Goal: Task Accomplishment & Management: Use online tool/utility

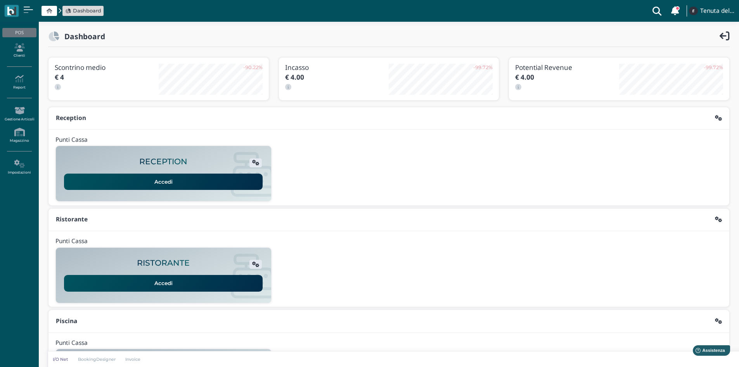
click at [156, 181] on link "Accedi" at bounding box center [163, 181] width 199 height 16
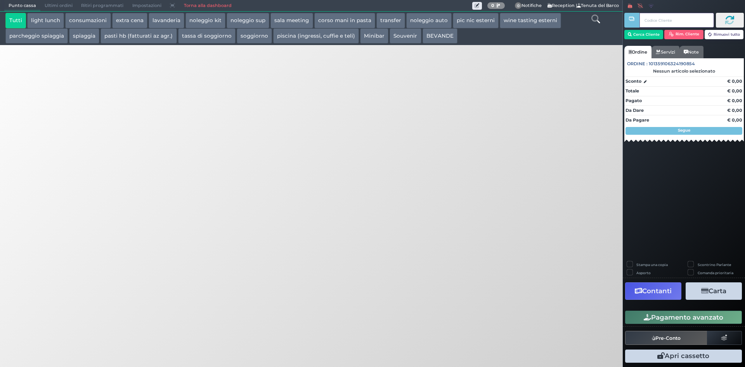
type input "5"
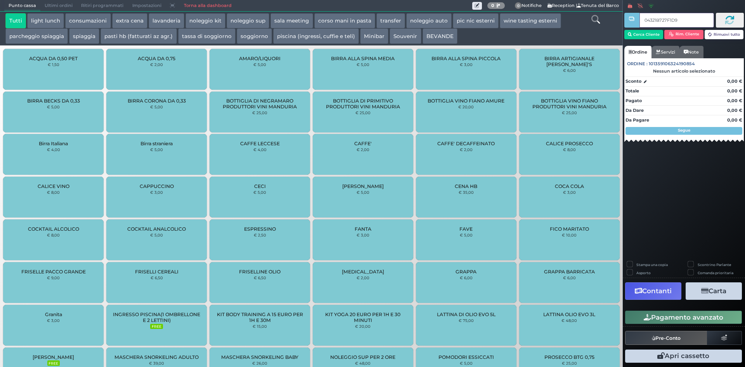
type input "04321B727F1D95"
